Goal: Task Accomplishment & Management: Use online tool/utility

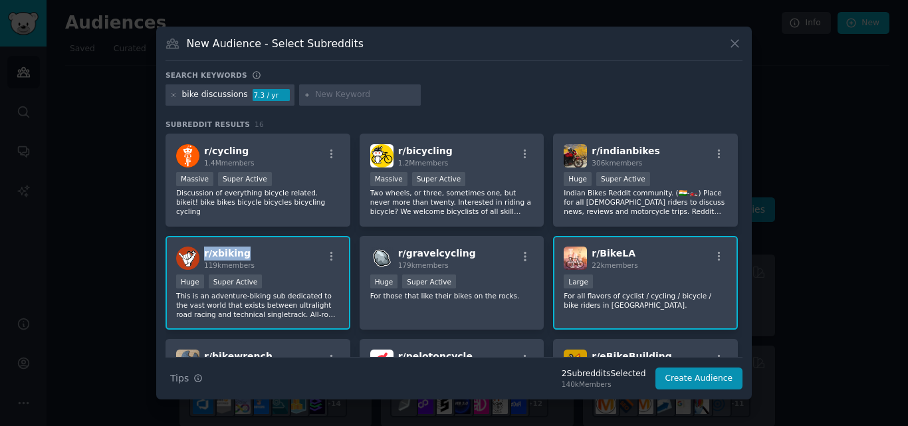
click at [205, 255] on div "r/ xbiking 119k members" at bounding box center [258, 258] width 164 height 23
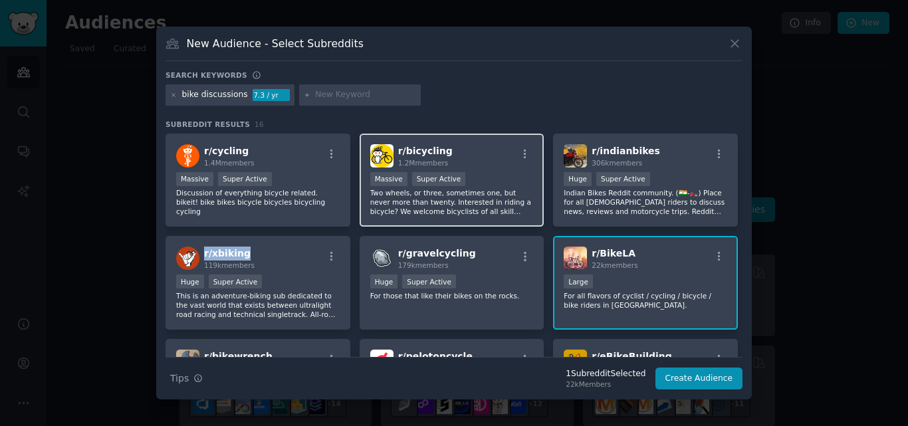
click at [463, 145] on div "r/ bicycling 1.2M members" at bounding box center [452, 155] width 164 height 23
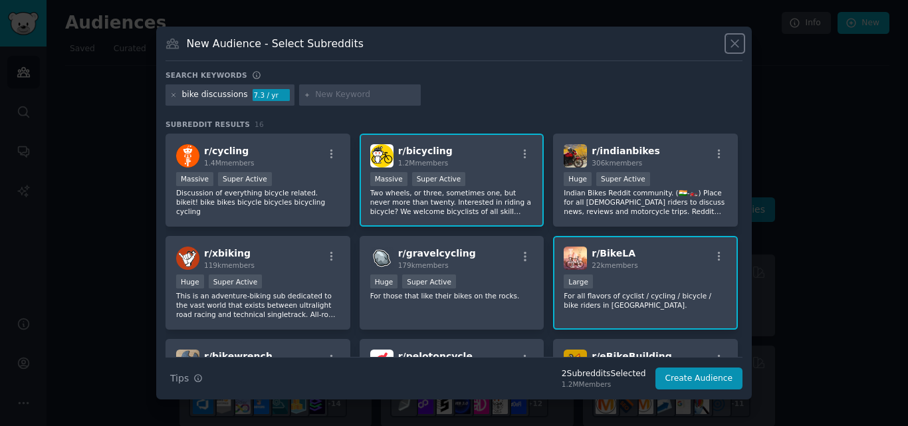
click at [734, 43] on icon at bounding box center [734, 44] width 7 height 7
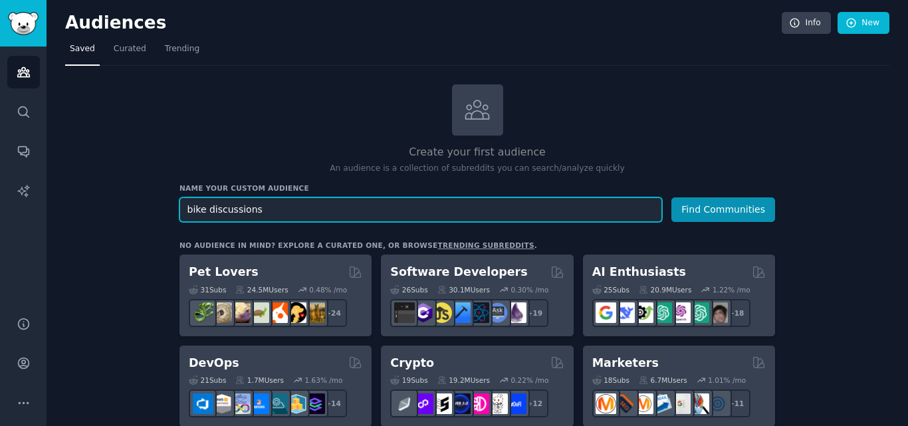
click at [247, 209] on input "bike discussions" at bounding box center [421, 209] width 483 height 25
click at [363, 209] on input "bike discussions" at bounding box center [421, 209] width 483 height 25
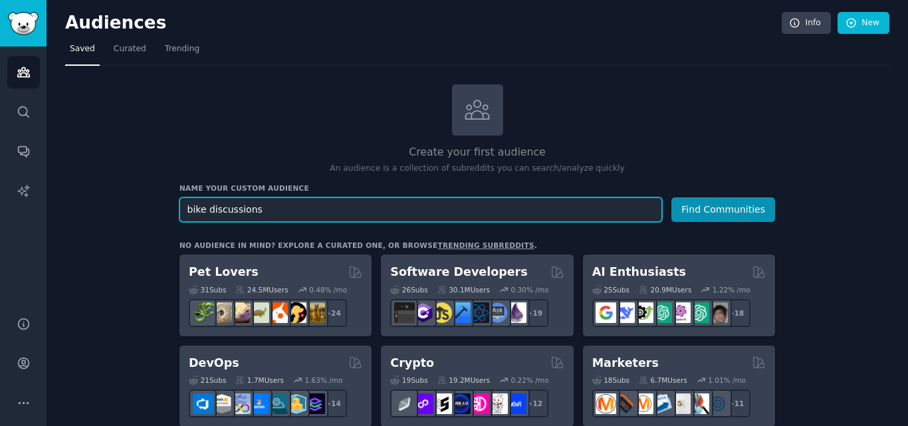
click at [363, 209] on input "bike discussions" at bounding box center [421, 209] width 483 height 25
paste input "gravel bike"
type input "gravel bike"
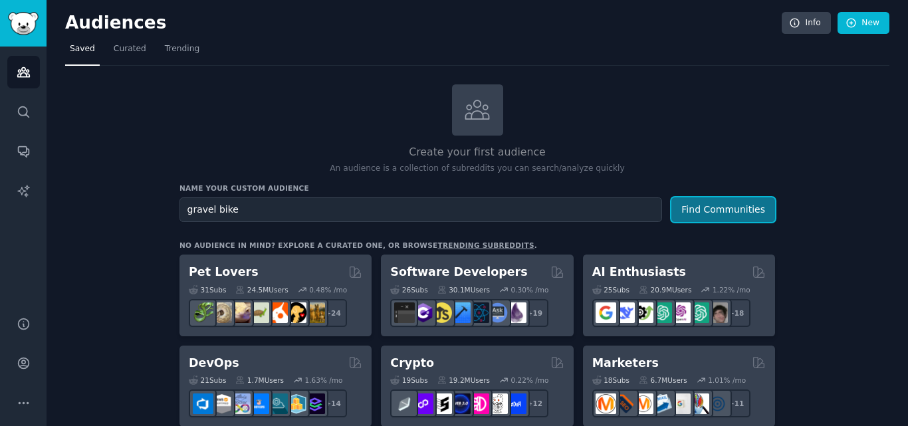
click at [729, 204] on button "Find Communities" at bounding box center [723, 209] width 104 height 25
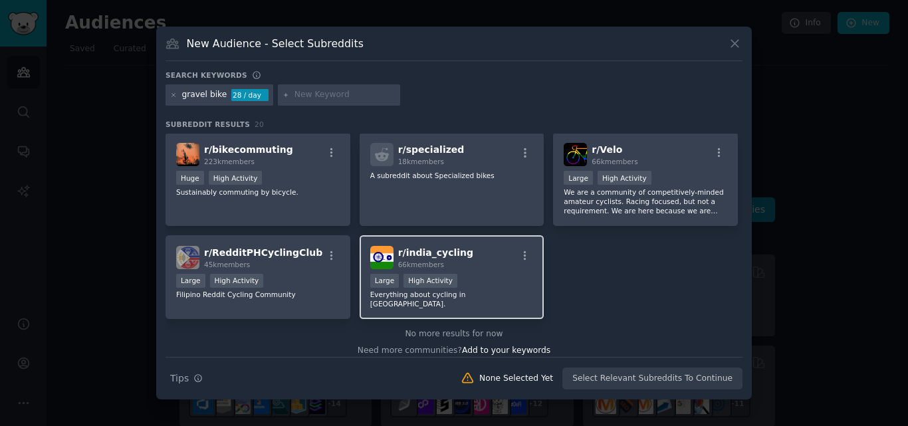
scroll to position [514, 0]
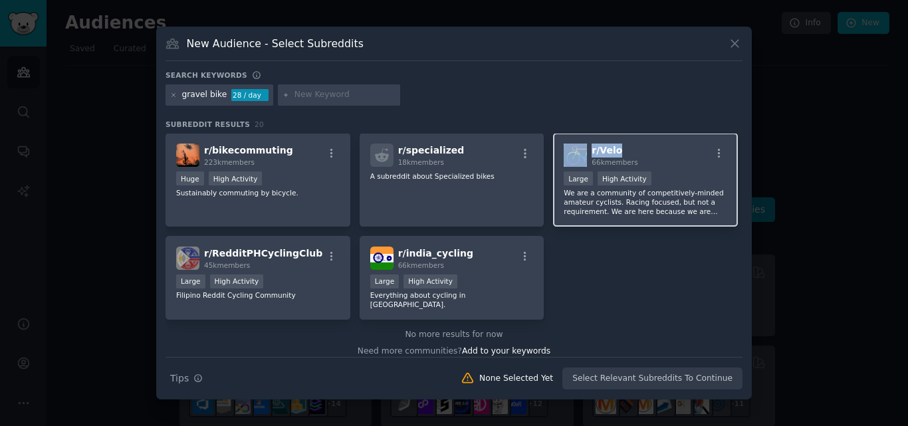
drag, startPoint x: 625, startPoint y: 147, endPoint x: 587, endPoint y: 147, distance: 37.9
click at [587, 147] on div "r/ Velo 66k members" at bounding box center [646, 155] width 164 height 23
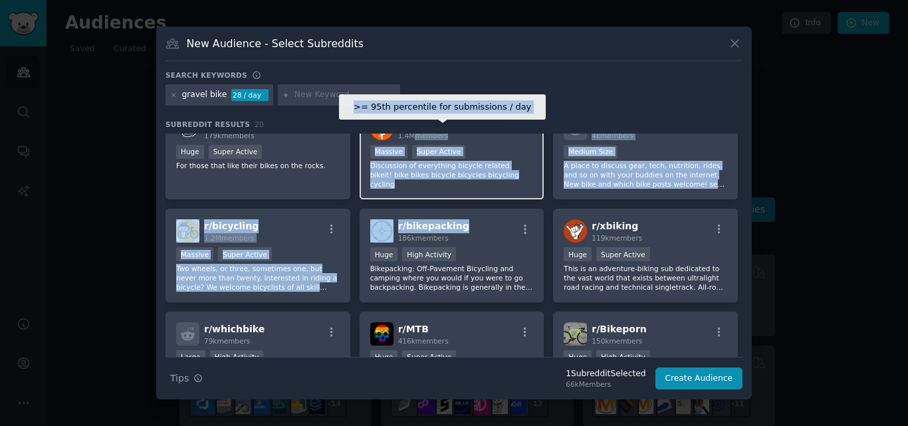
scroll to position [0, 0]
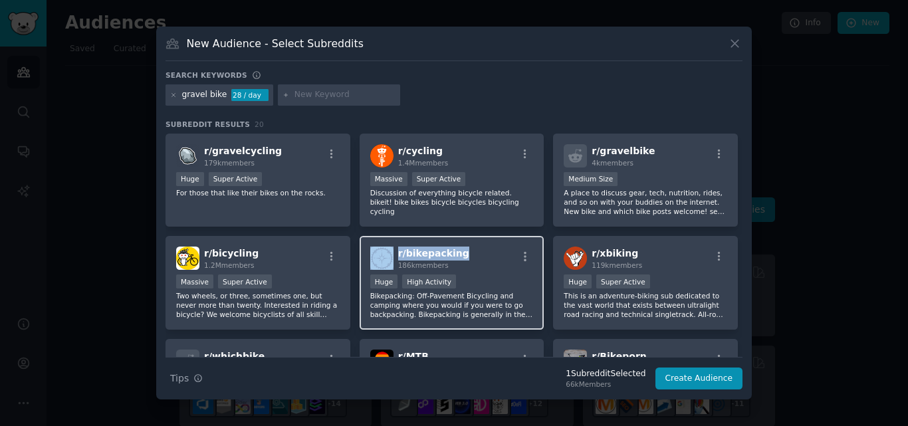
drag, startPoint x: 467, startPoint y: 140, endPoint x: 392, endPoint y: 249, distance: 132.4
click at [392, 249] on div "r/ bikepacking 186k members" at bounding box center [452, 258] width 164 height 23
